Goal: Task Accomplishment & Management: Manage account settings

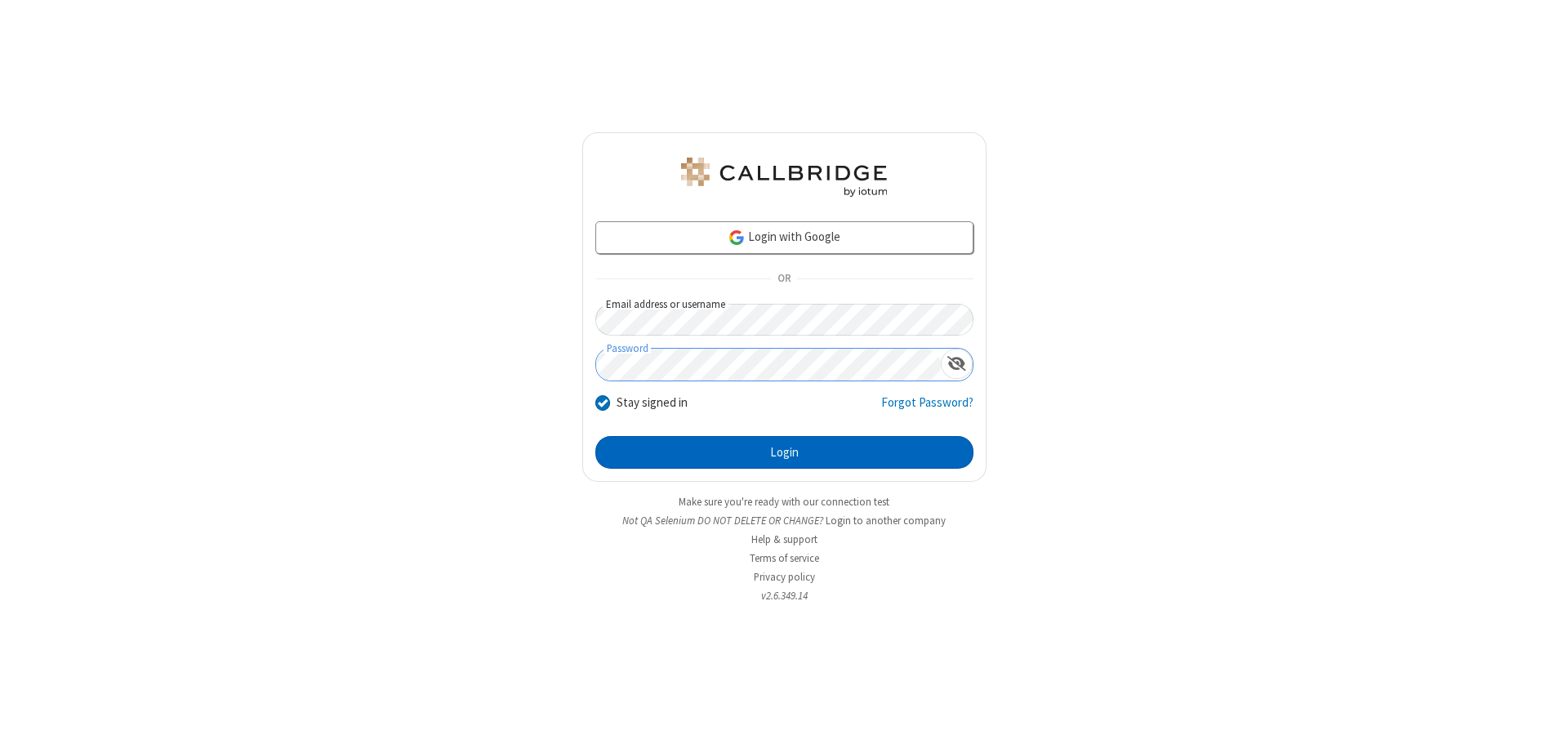
click at [784, 453] on button "Login" at bounding box center [784, 453] width 378 height 33
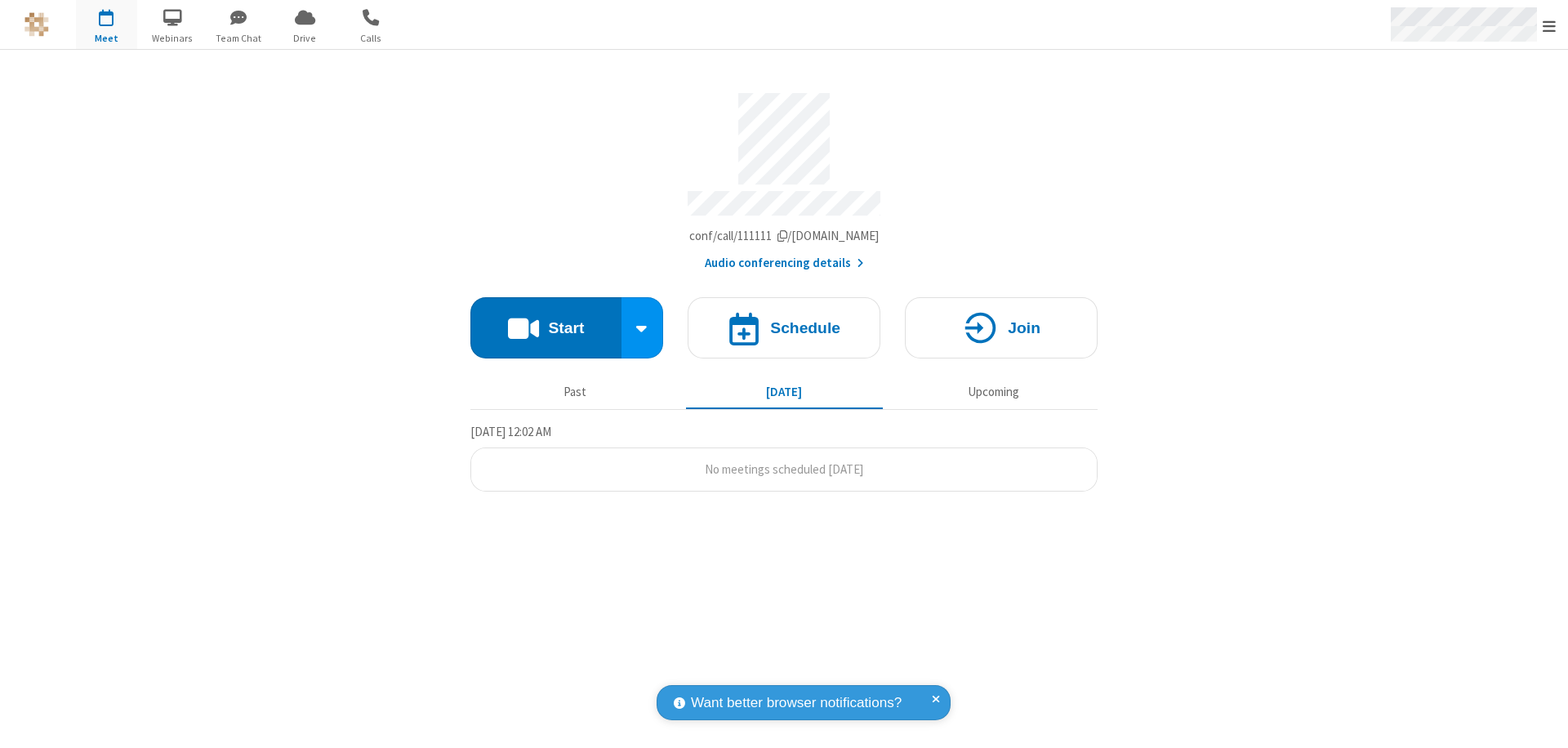
click at [1549, 25] on span "Open menu" at bounding box center [1549, 26] width 13 height 16
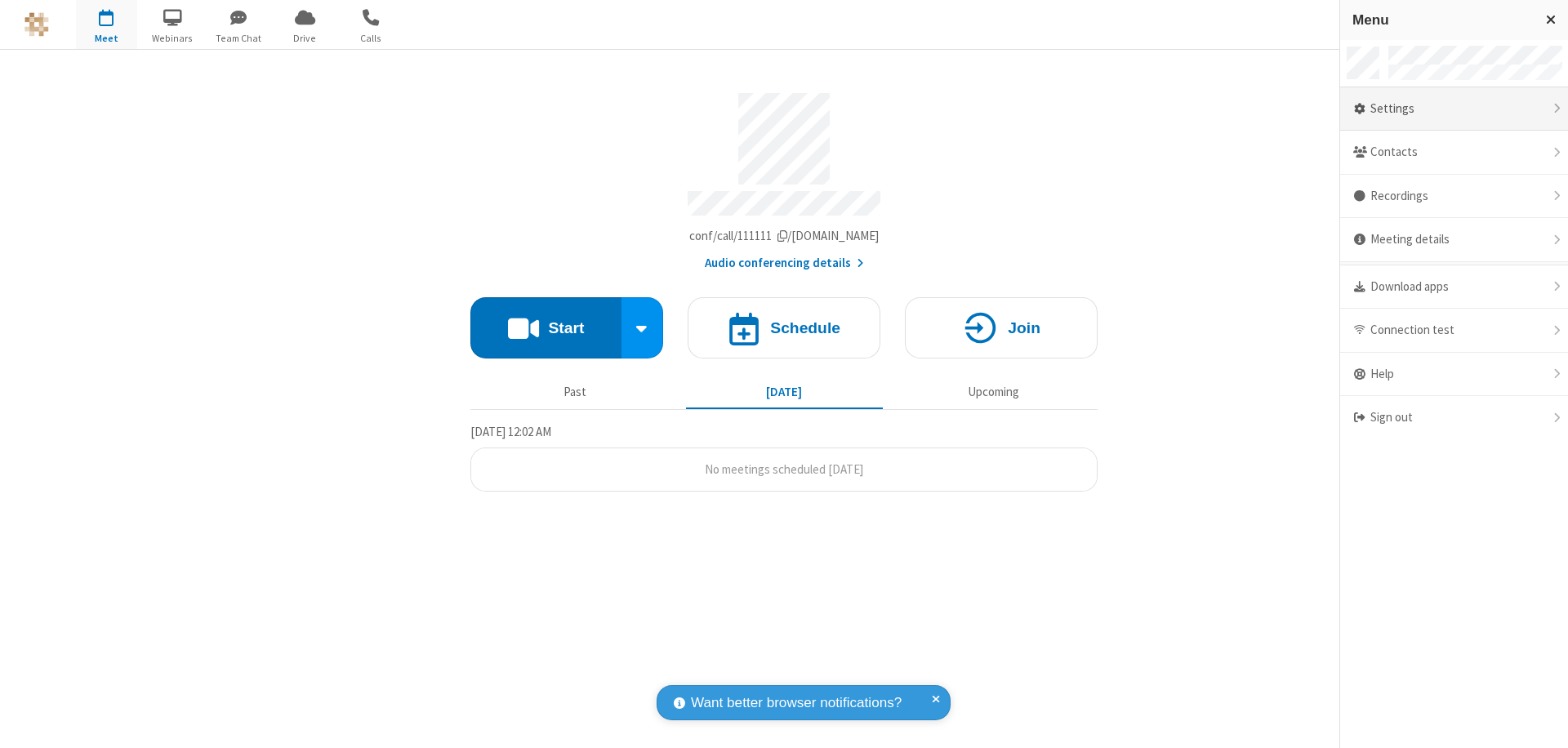
click at [1454, 108] on div "Settings" at bounding box center [1454, 110] width 228 height 44
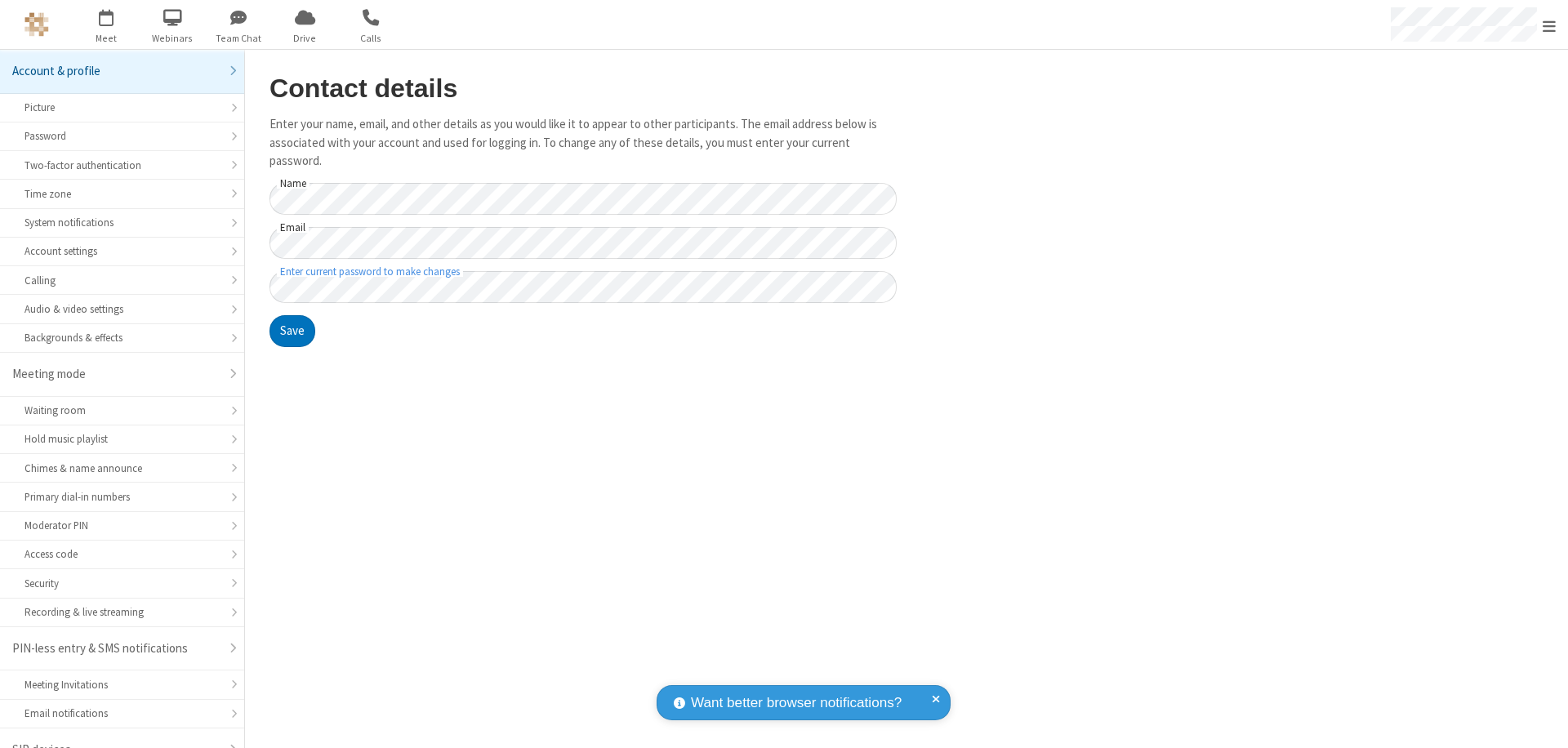
scroll to position [23, 0]
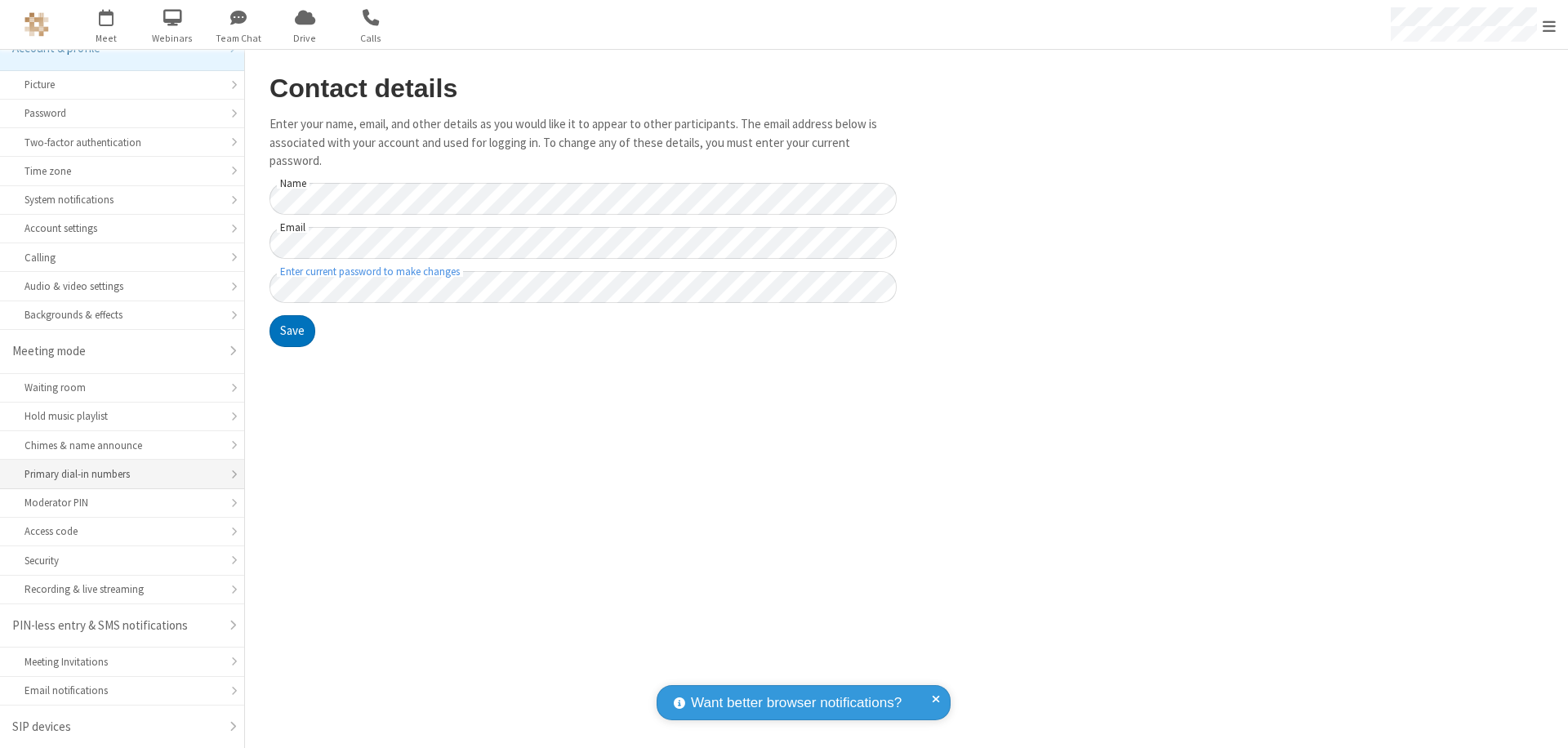
click at [116, 475] on div "Primary dial-in numbers" at bounding box center [122, 474] width 195 height 16
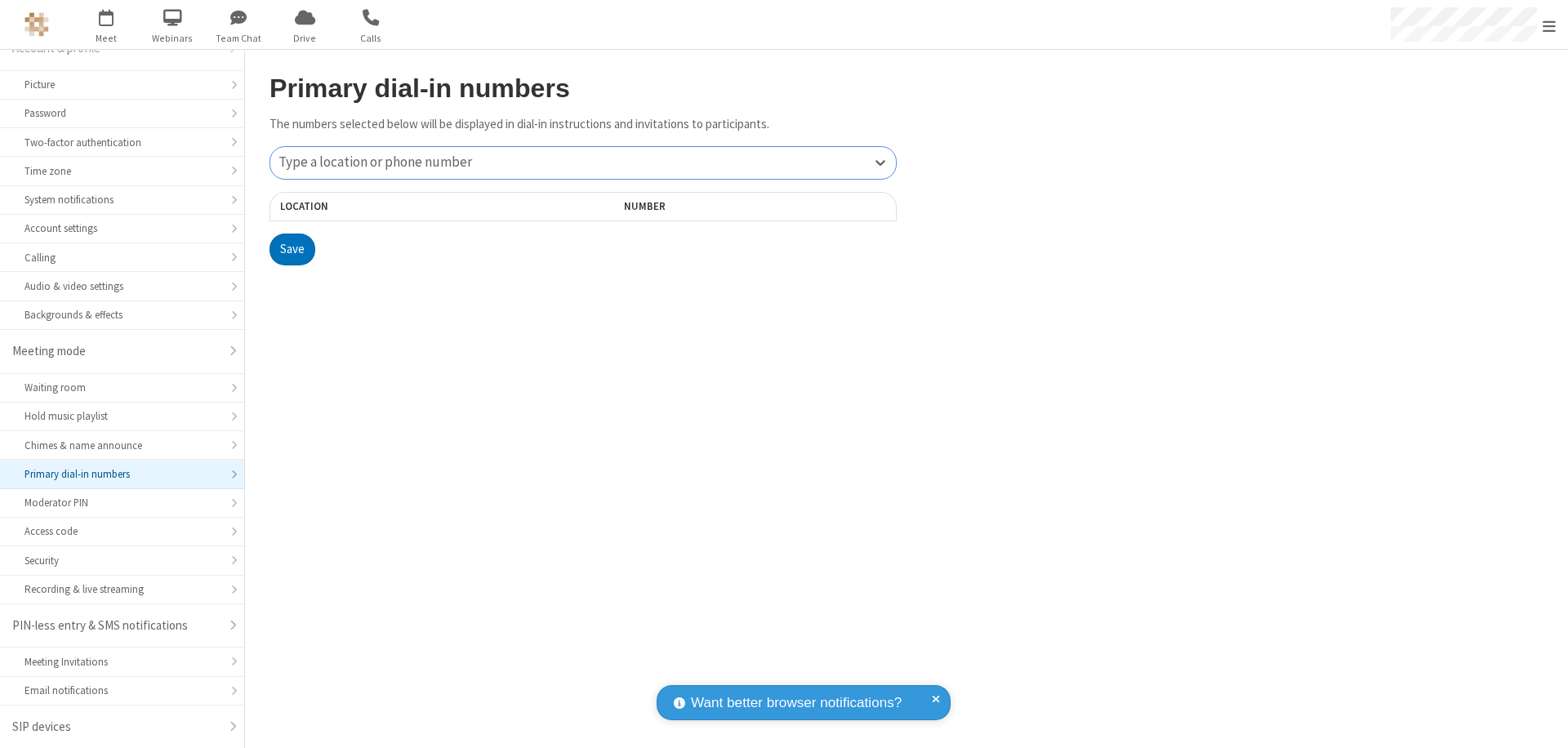
click at [583, 162] on div "Type a location or phone number" at bounding box center [583, 162] width 626 height 32
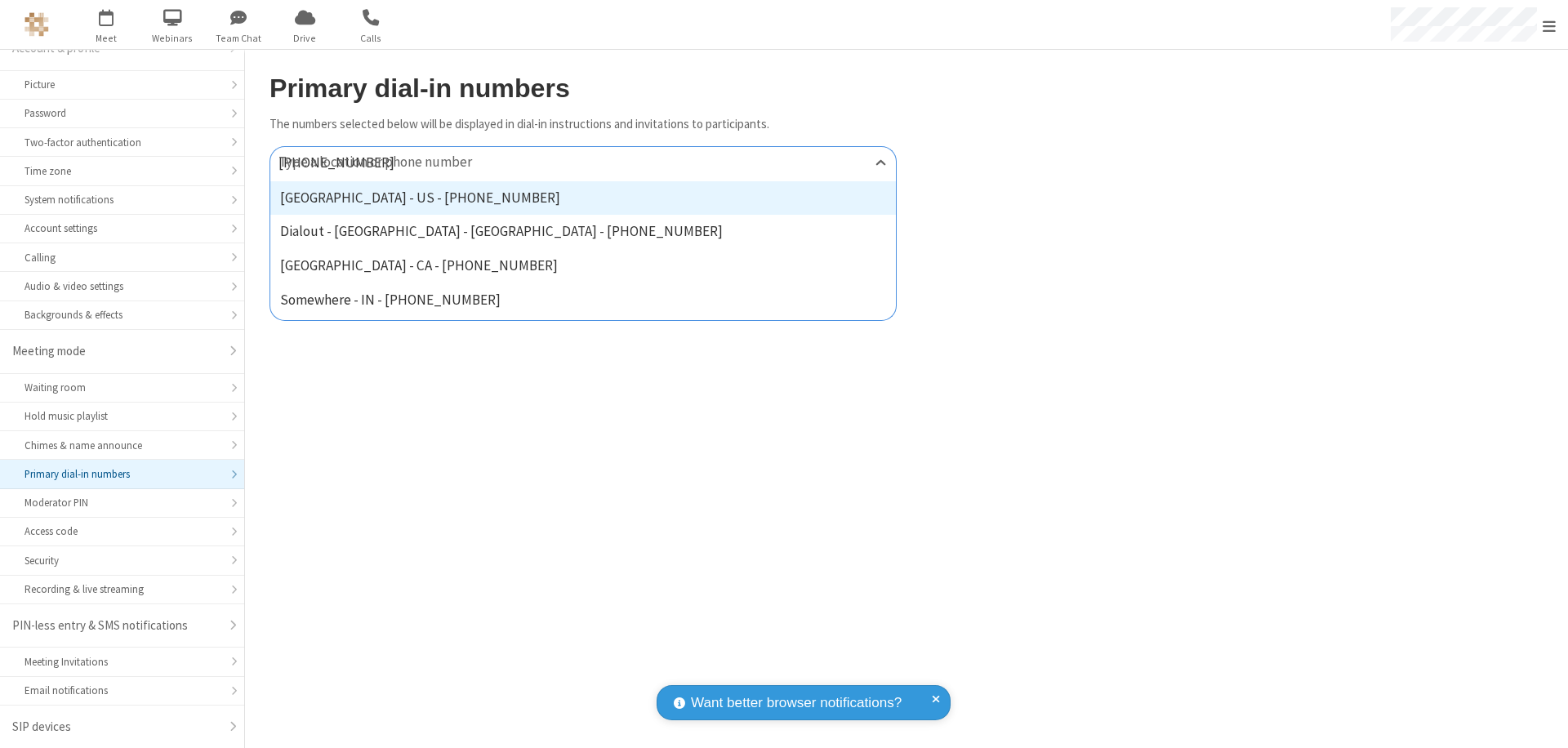
type input "[PHONE_NUMBER]"
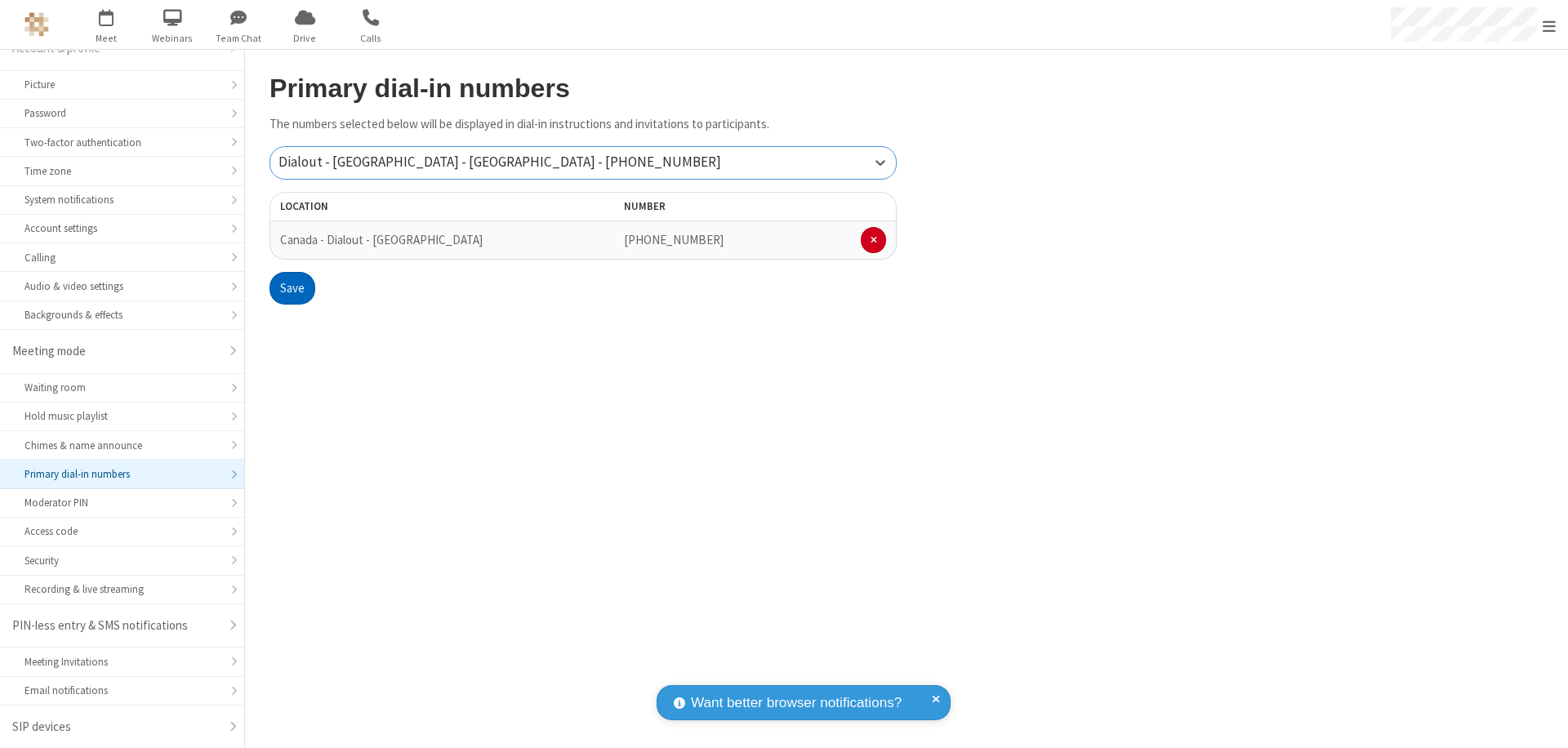
click at [292, 289] on button "Save" at bounding box center [293, 289] width 46 height 33
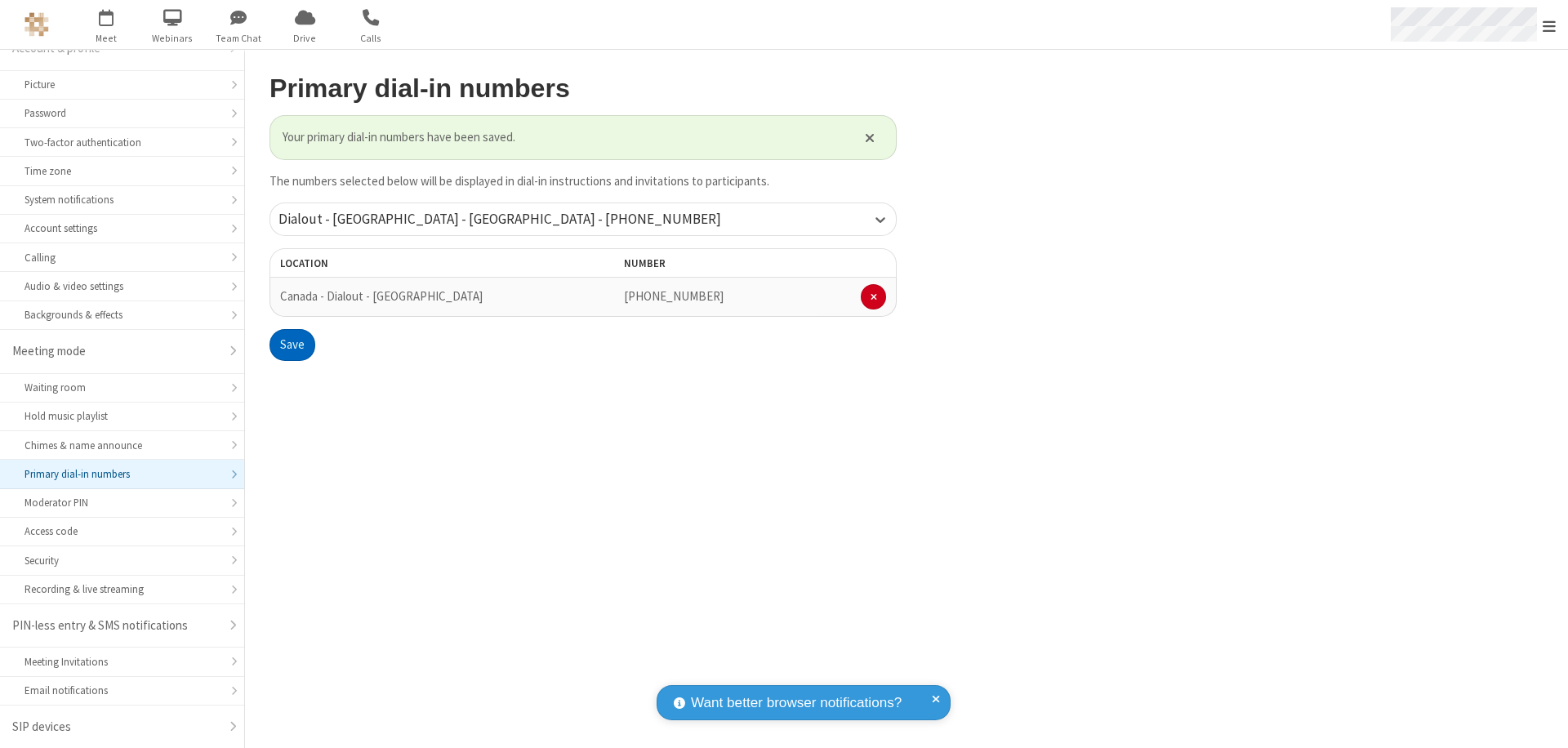
click at [1549, 25] on span "Open menu" at bounding box center [1549, 26] width 13 height 16
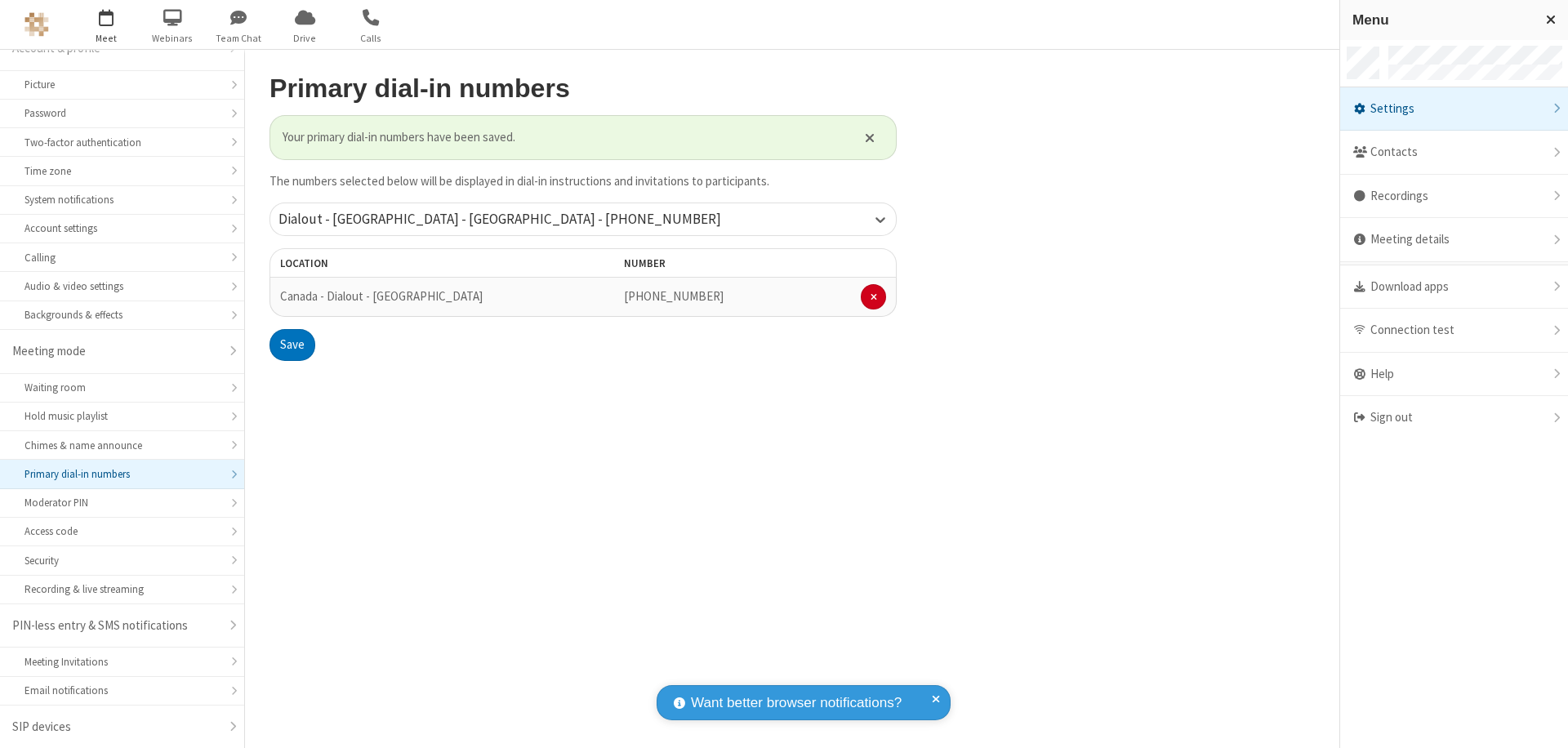
click at [106, 25] on span "button" at bounding box center [107, 17] width 62 height 28
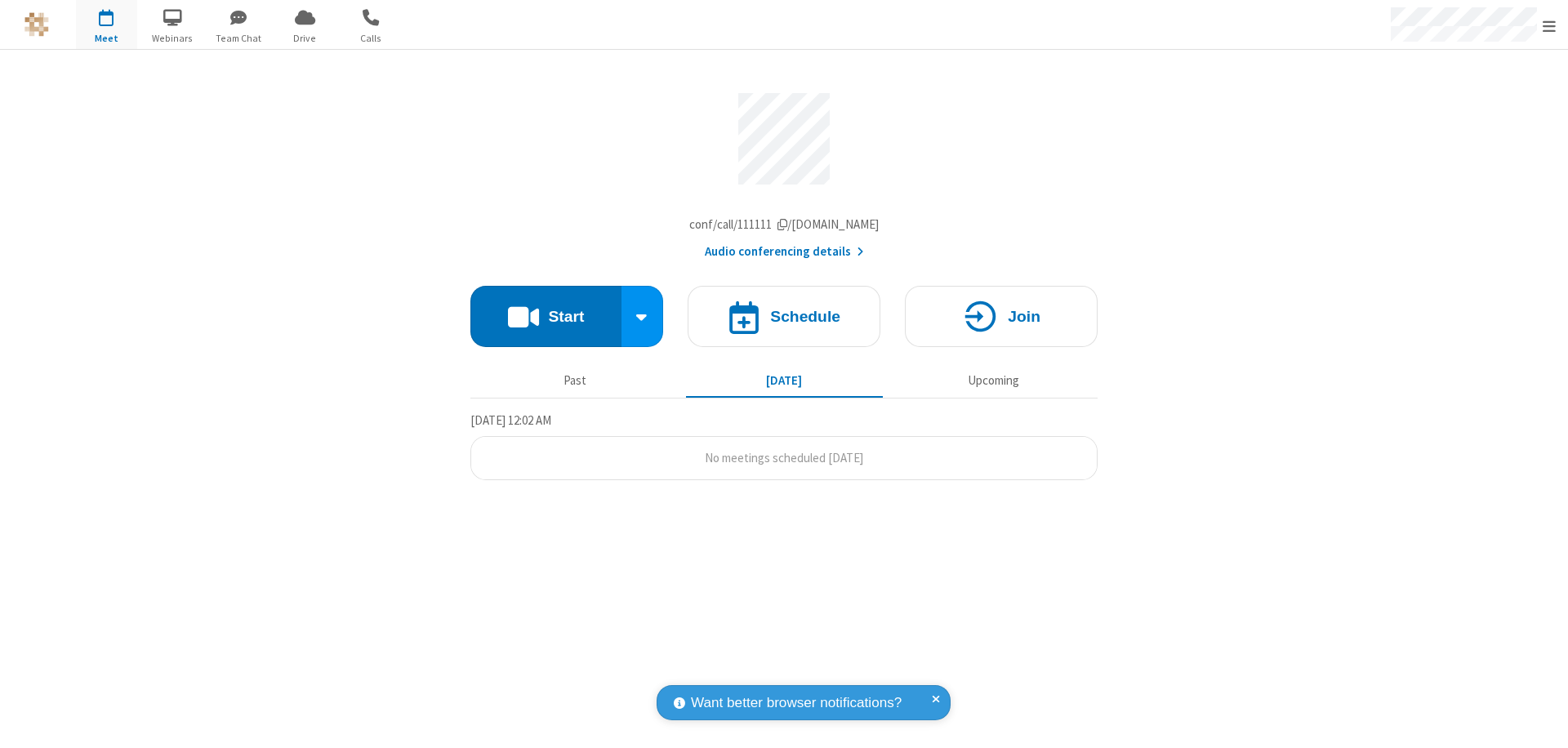
click at [783, 256] on button "Audio conferencing details" at bounding box center [784, 252] width 159 height 19
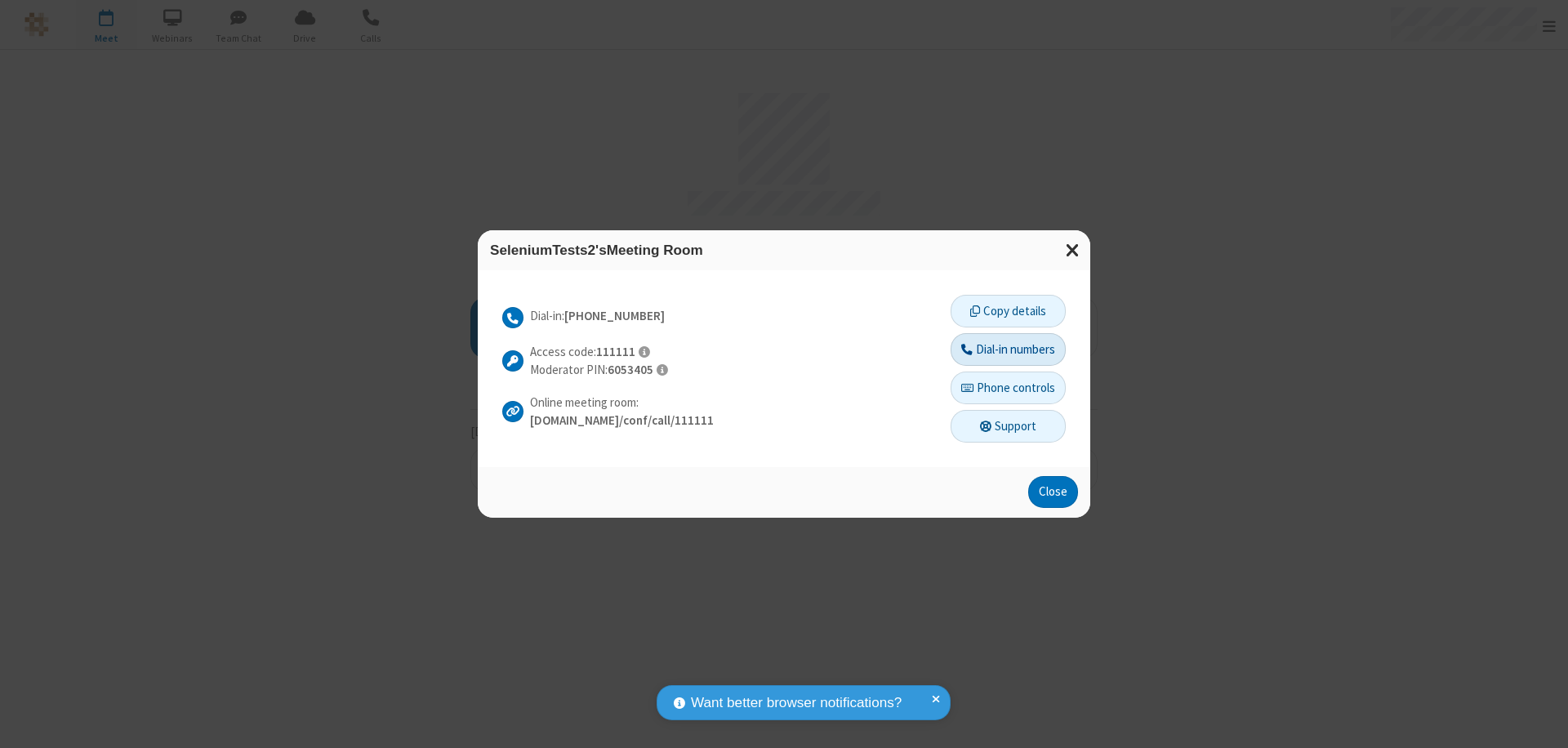
click at [1007, 349] on button "Dial-in numbers" at bounding box center [1008, 349] width 115 height 33
